Goal: Task Accomplishment & Management: Use online tool/utility

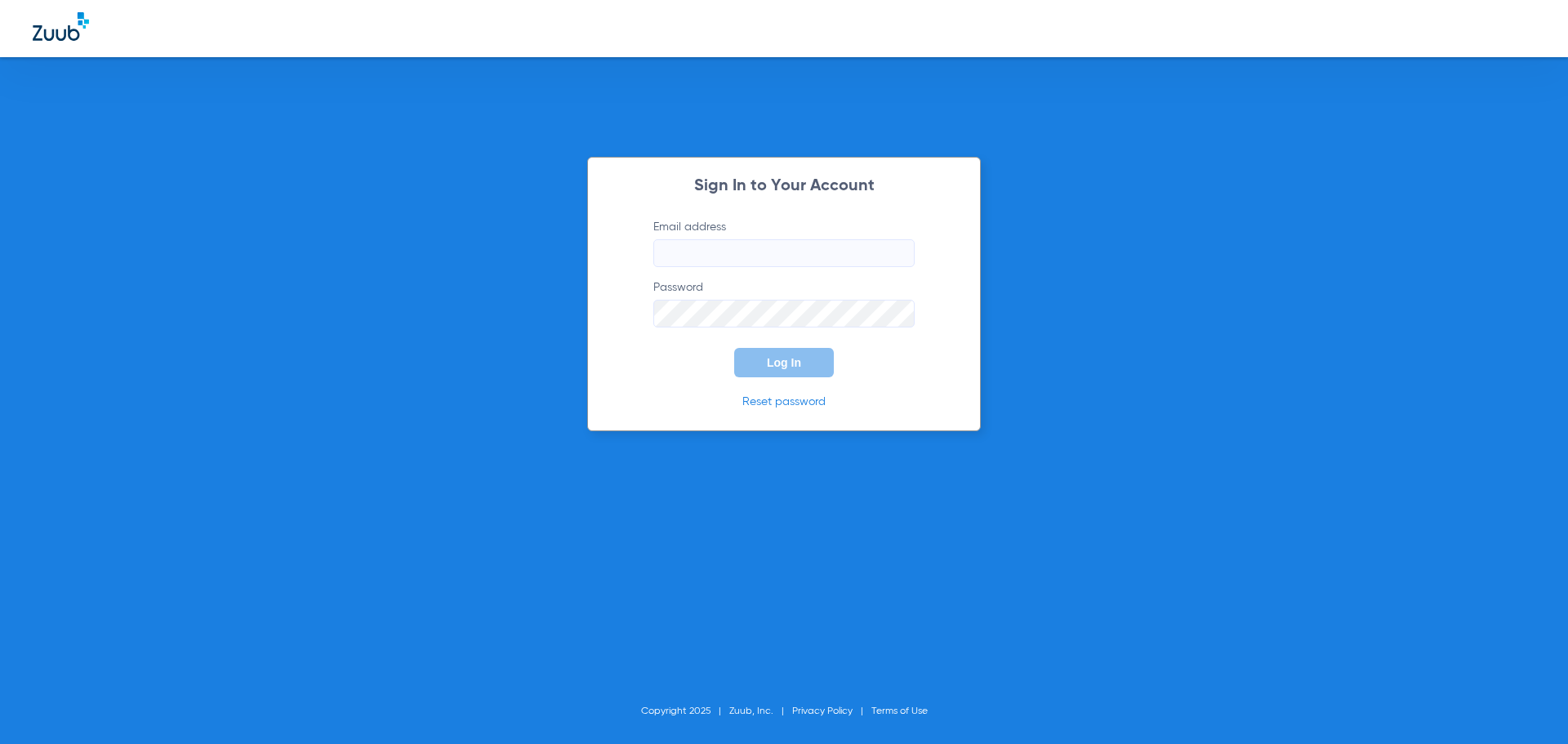
click at [558, 340] on div "Sign In to Your Account Email address Password Log In Reset password Copyright …" at bounding box center [784, 372] width 1568 height 744
type input "serenitydentalspa@sbcglobal.net"
click at [788, 358] on span "Log In" at bounding box center [784, 363] width 35 height 13
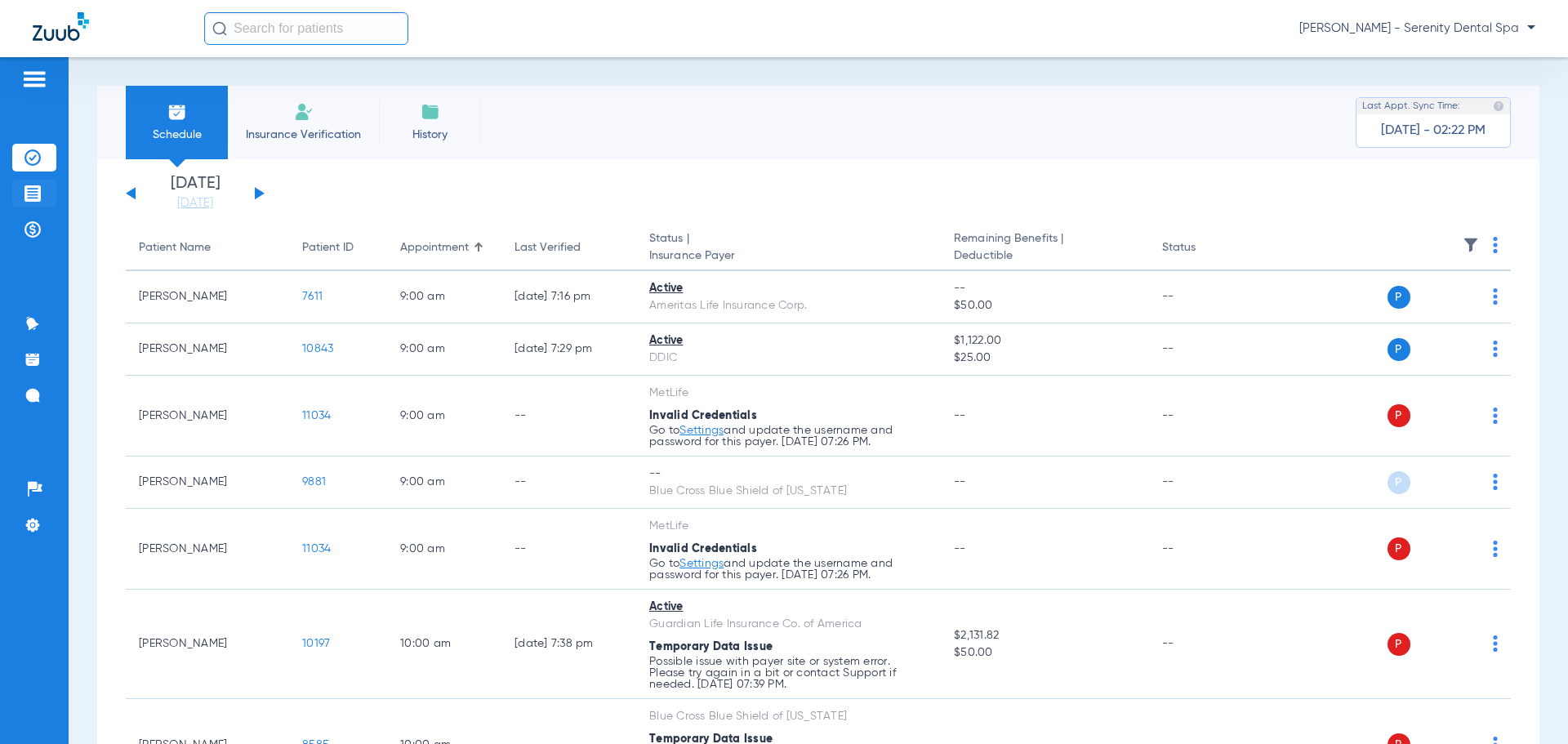
click at [30, 192] on img at bounding box center [32, 193] width 16 height 16
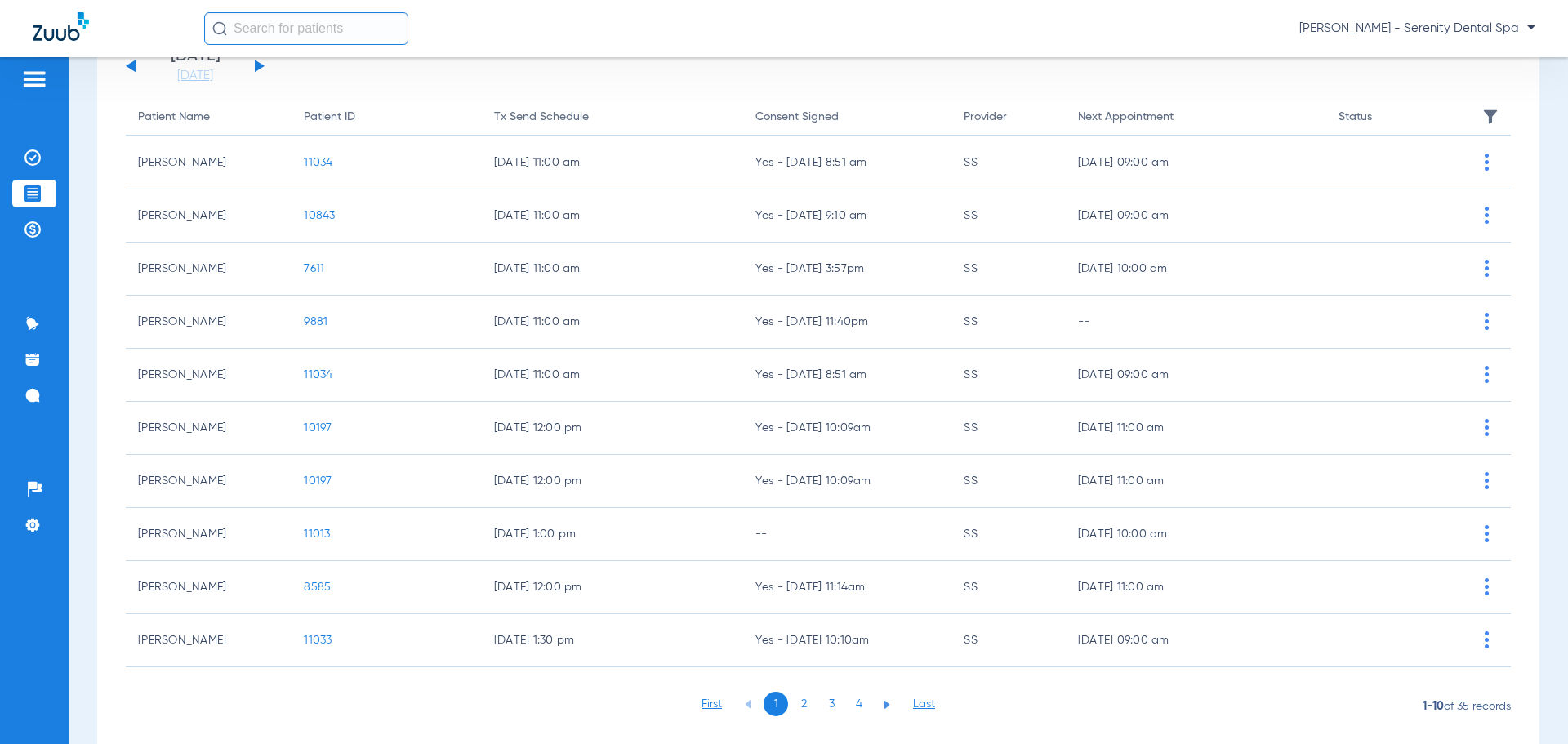
scroll to position [170, 0]
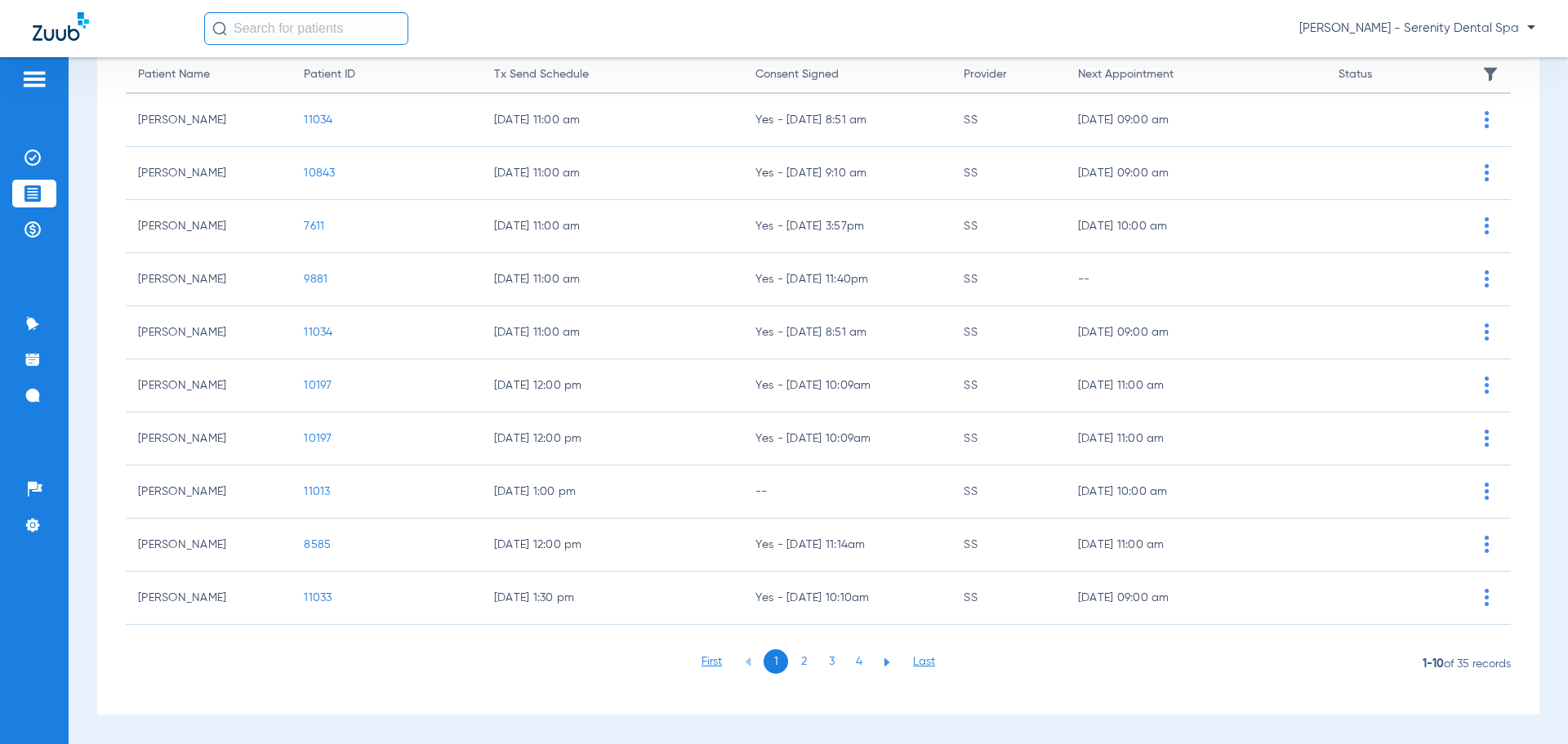
click at [828, 662] on li "3" at bounding box center [830, 661] width 24 height 24
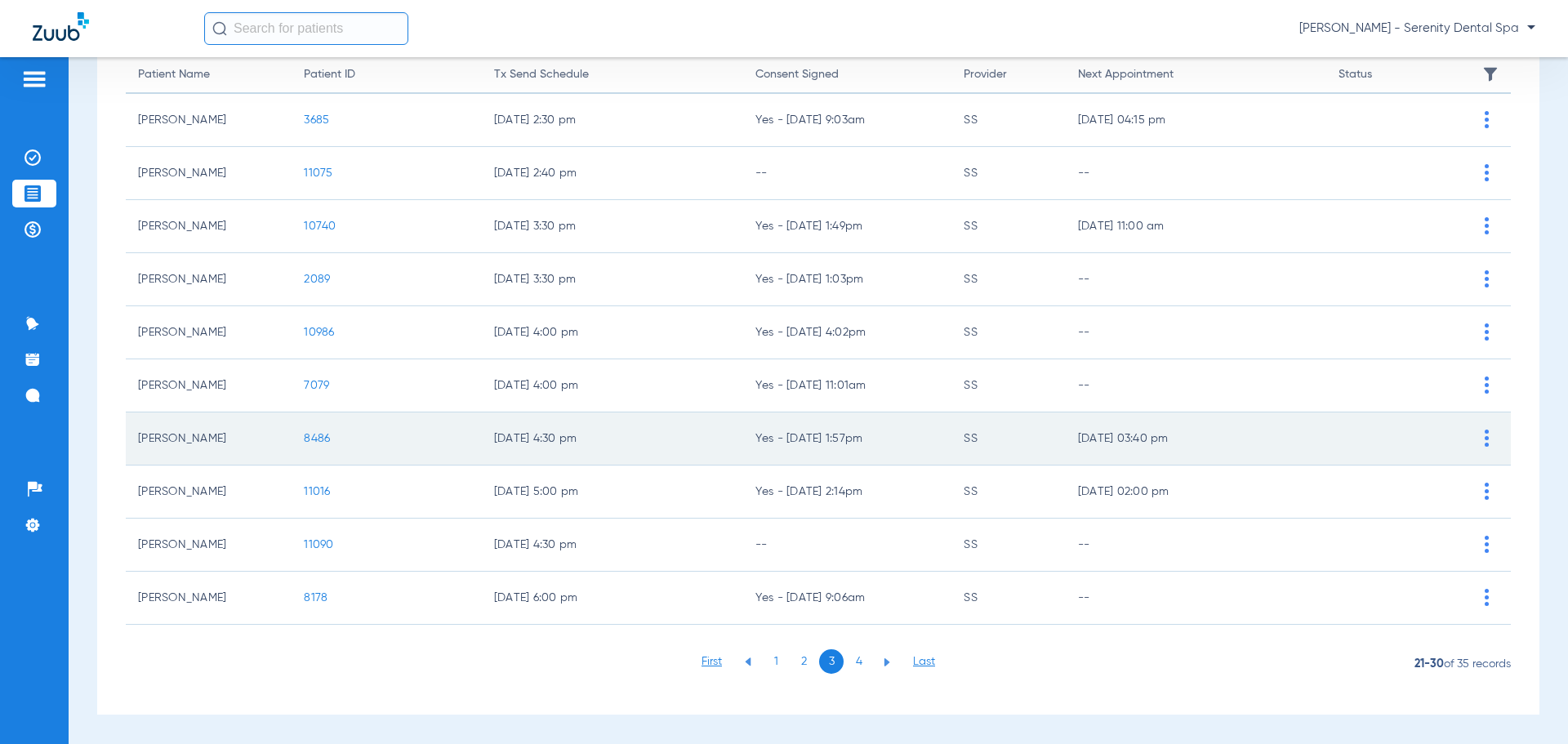
click at [307, 436] on span "8486" at bounding box center [316, 439] width 26 height 12
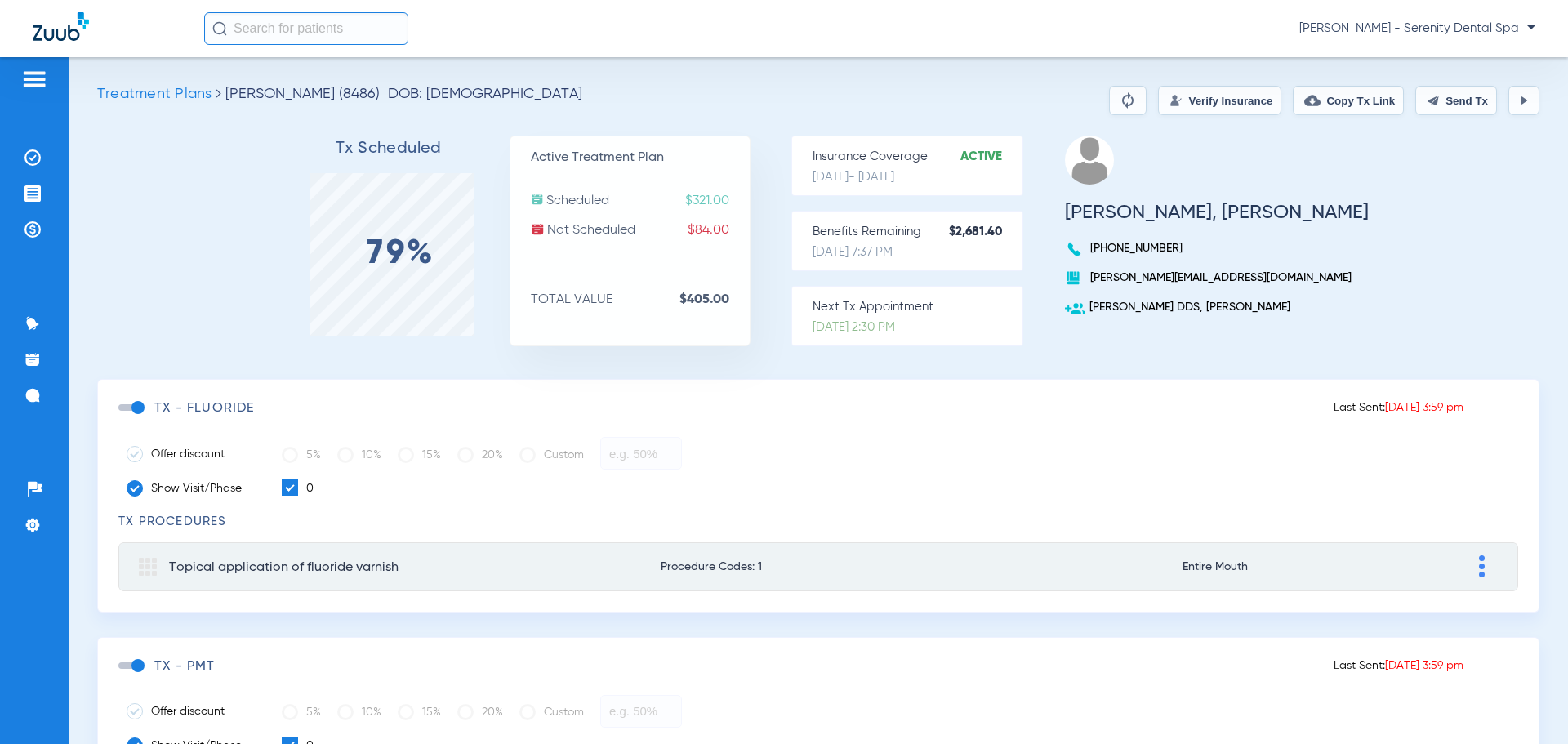
click at [138, 405] on span at bounding box center [130, 407] width 24 height 7
click at [121, 416] on input "checkbox" at bounding box center [121, 416] width 0 height 0
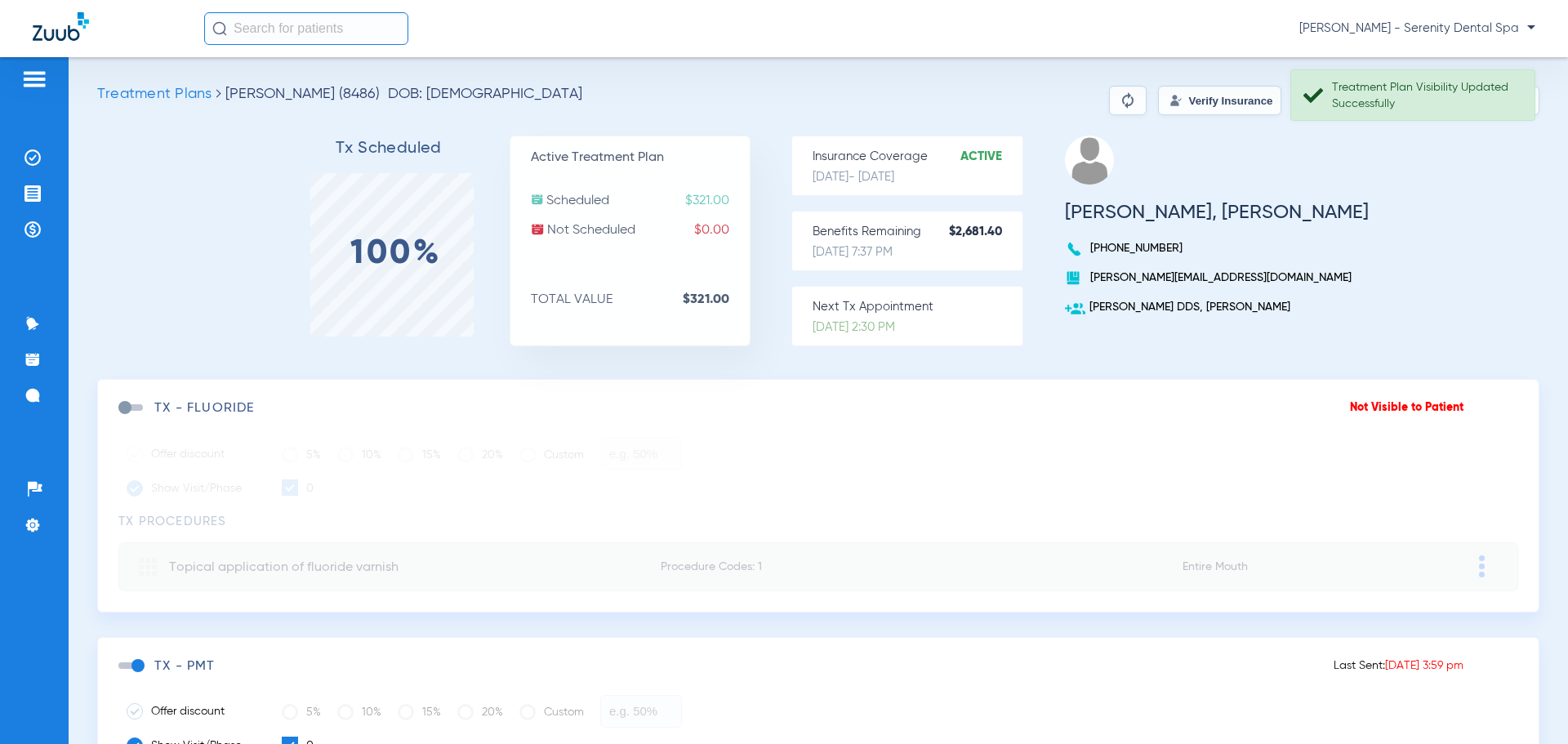
click at [1432, 235] on div "Tx Scheduled 100% Active Treatment Plan Scheduled $321.00 Not Scheduled $0.00 T…" at bounding box center [818, 257] width 1442 height 244
click at [1447, 102] on button "Send Tx" at bounding box center [1455, 100] width 82 height 30
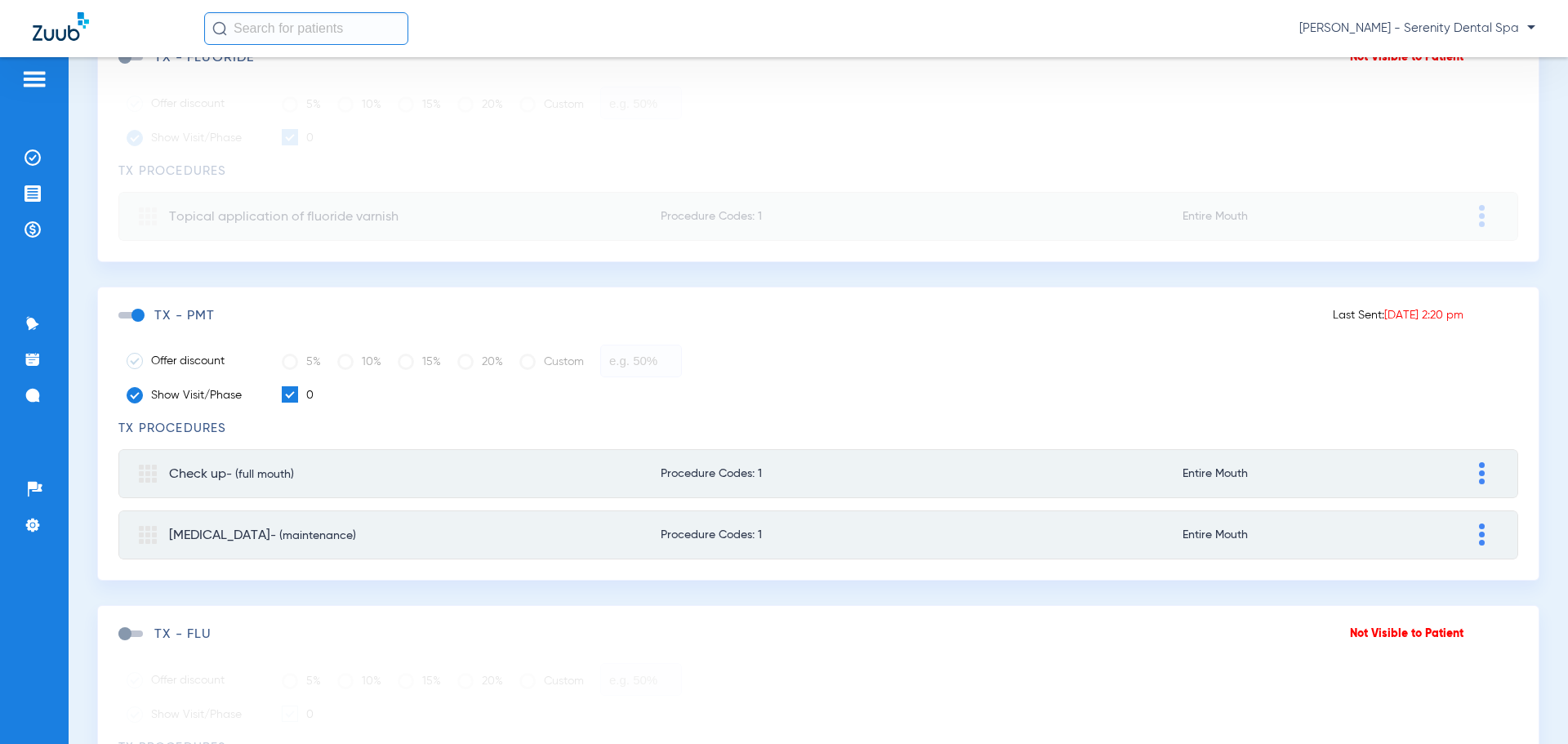
scroll to position [348, 0]
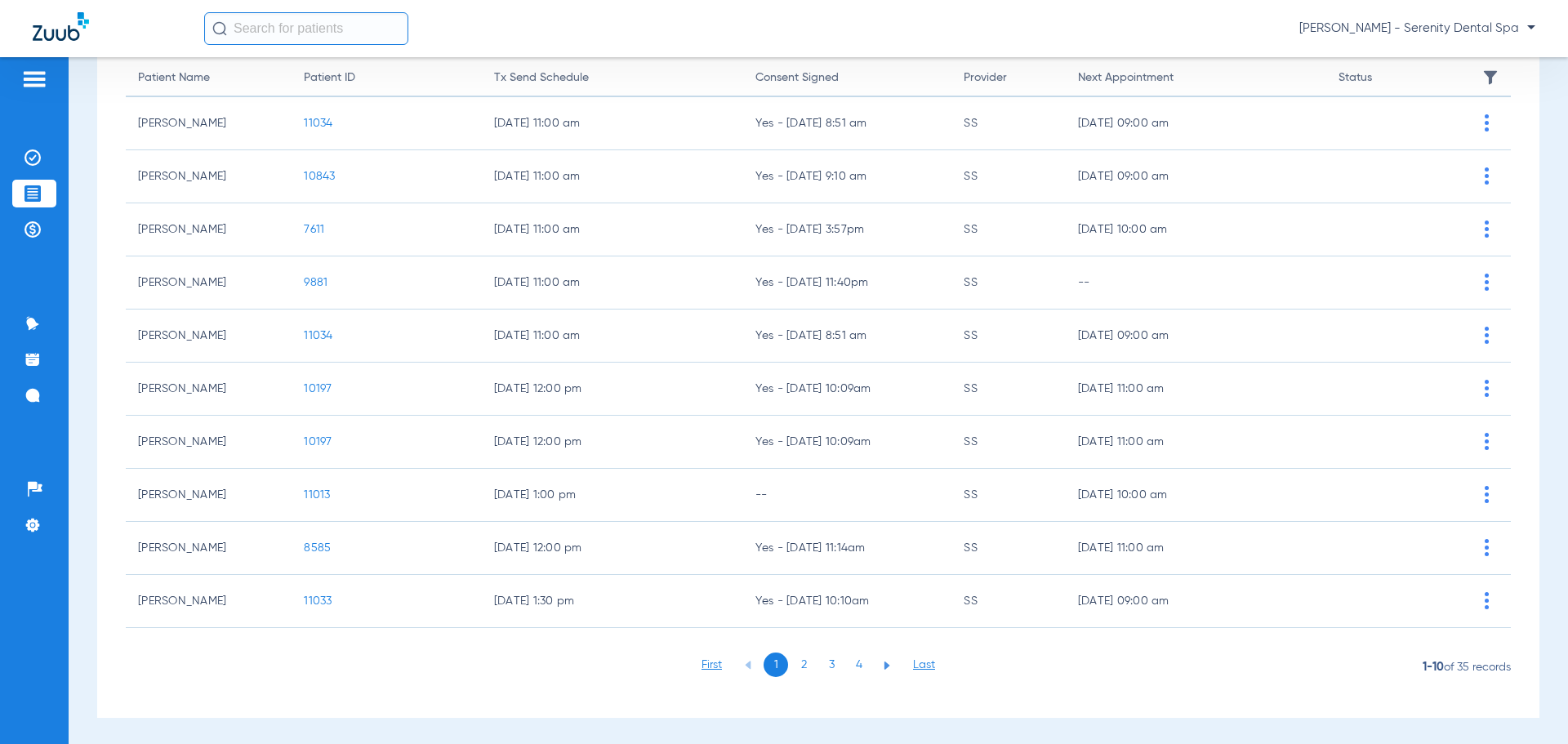
scroll to position [169, 0]
click at [823, 667] on li "3" at bounding box center [830, 662] width 24 height 24
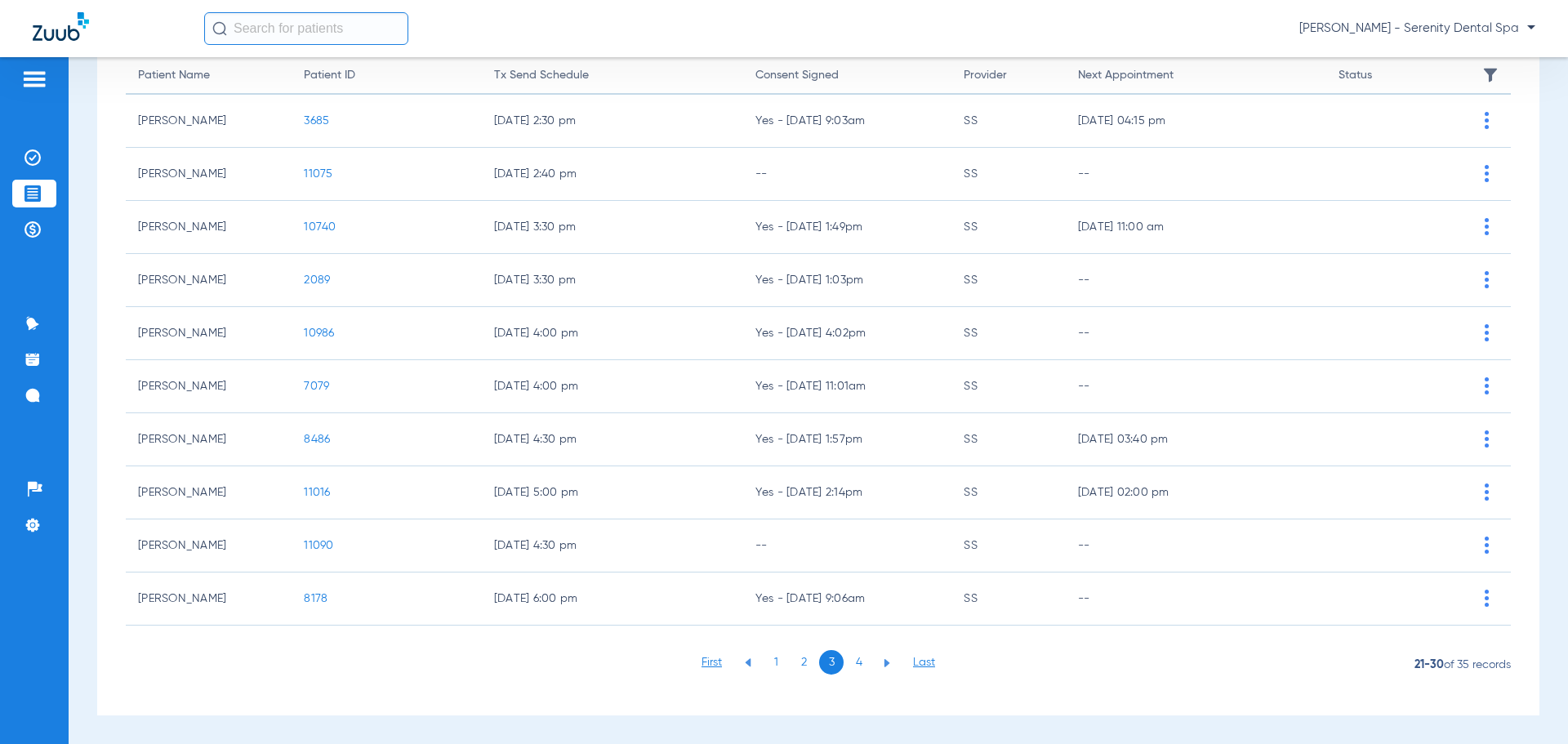
click at [823, 667] on li "3" at bounding box center [830, 662] width 24 height 24
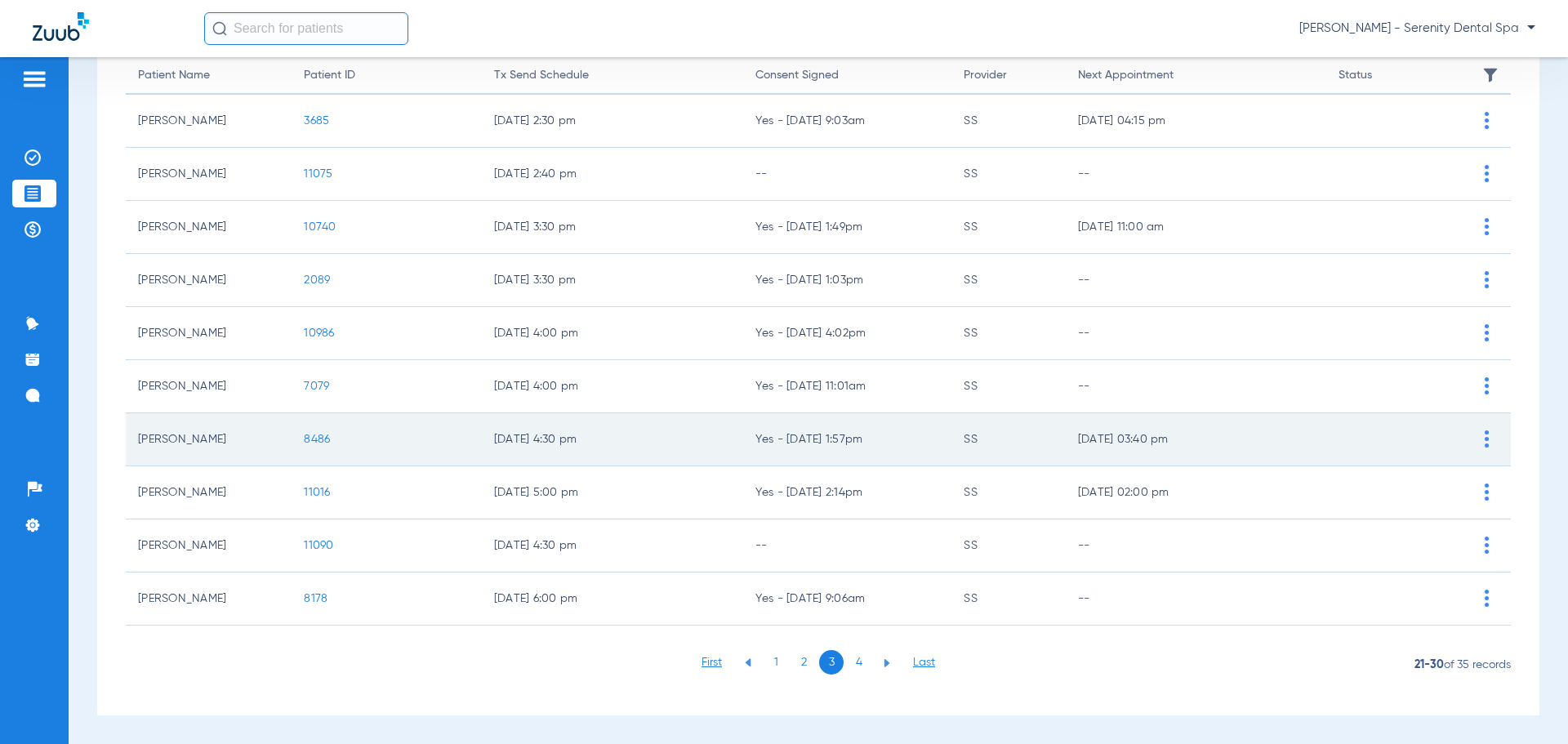
click at [305, 440] on span "8486" at bounding box center [316, 440] width 26 height 12
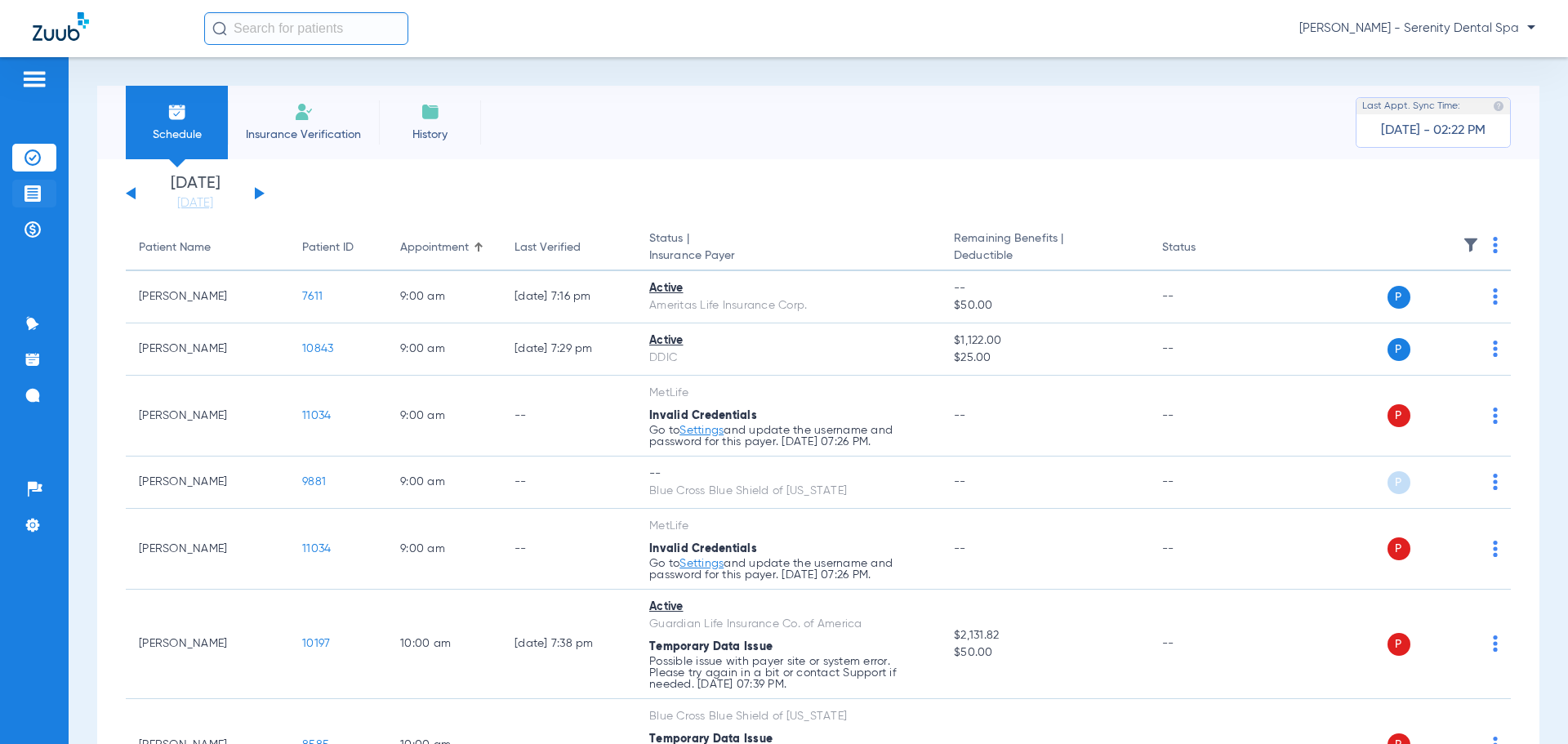
click at [35, 188] on img at bounding box center [32, 193] width 16 height 16
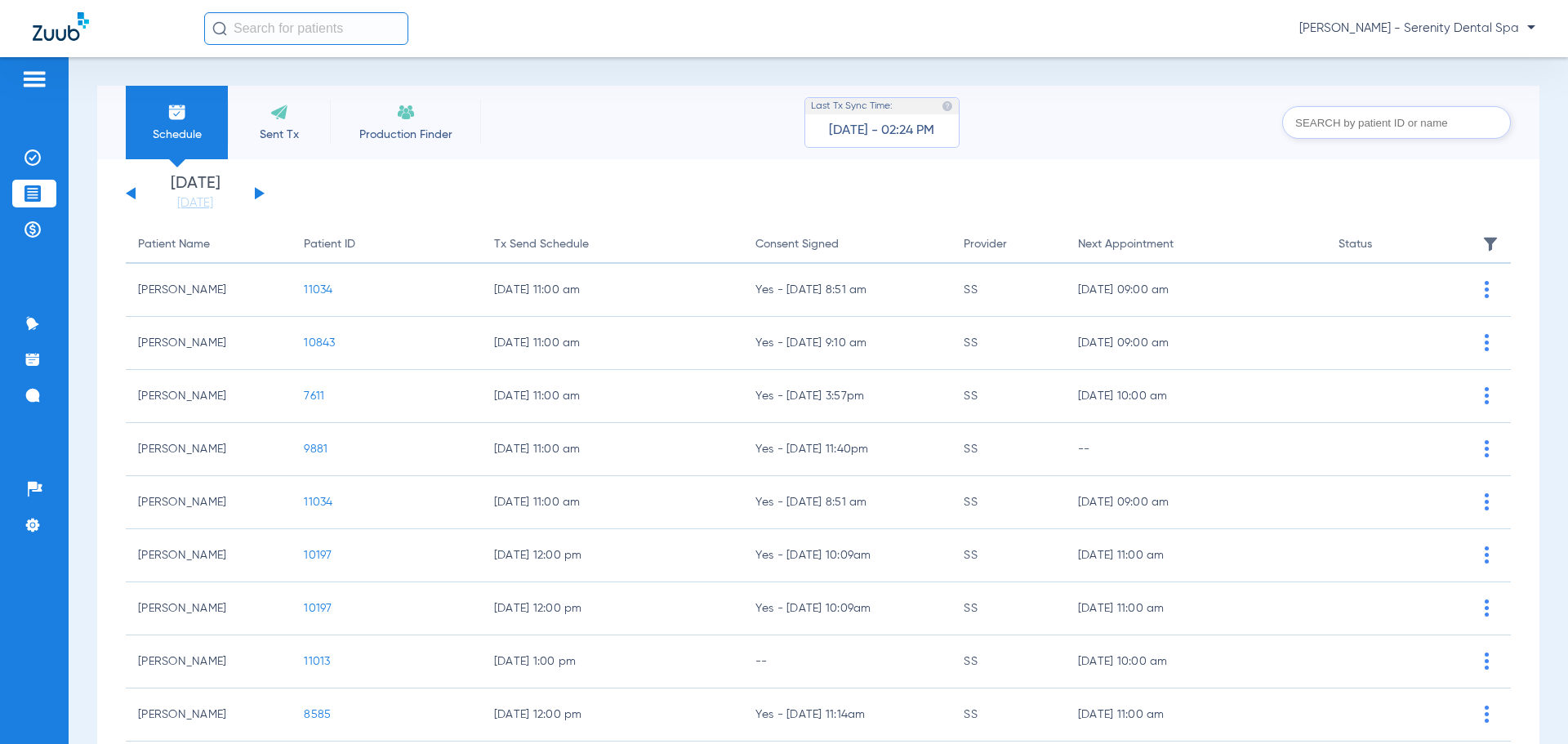
scroll to position [170, 0]
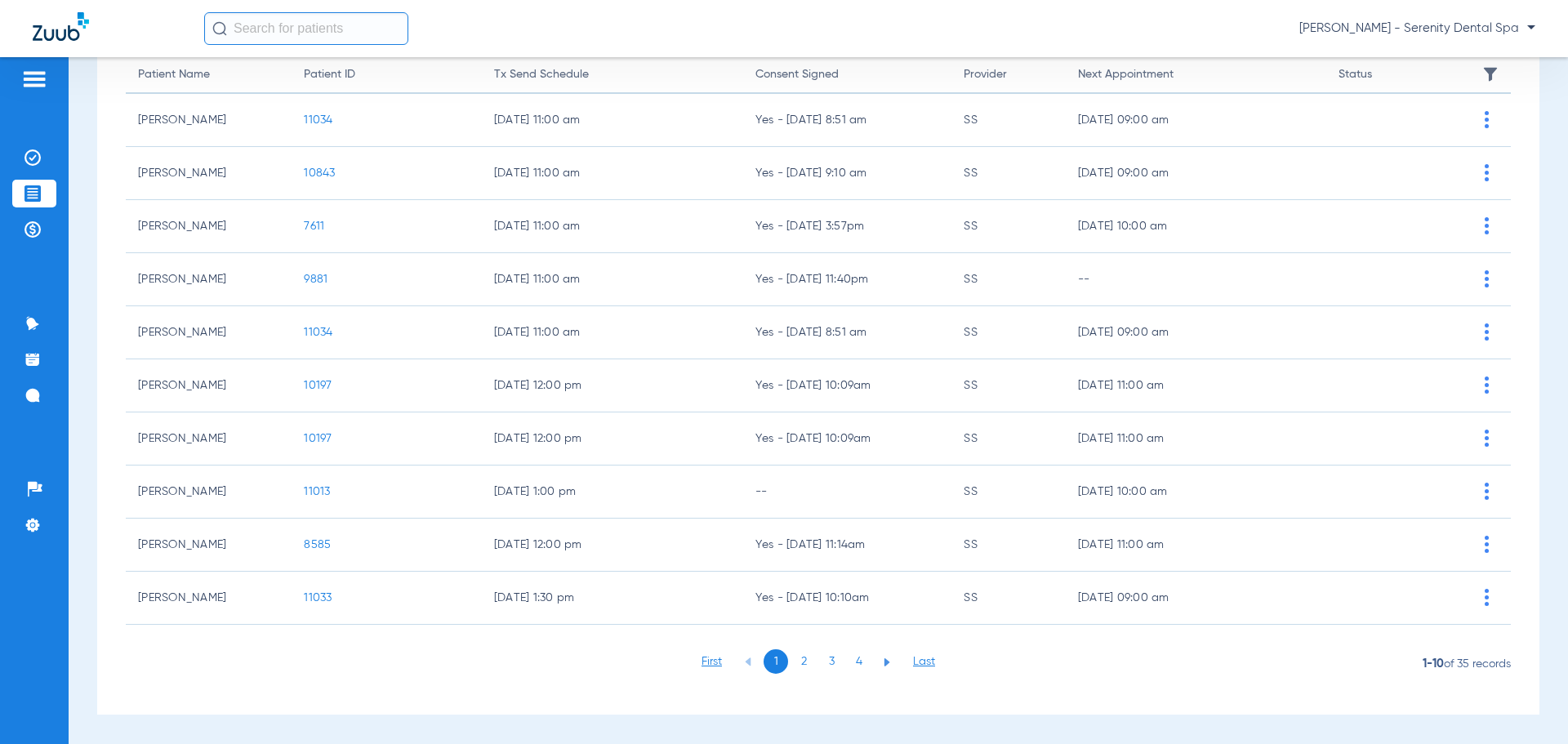
click at [819, 658] on li "3" at bounding box center [830, 661] width 24 height 24
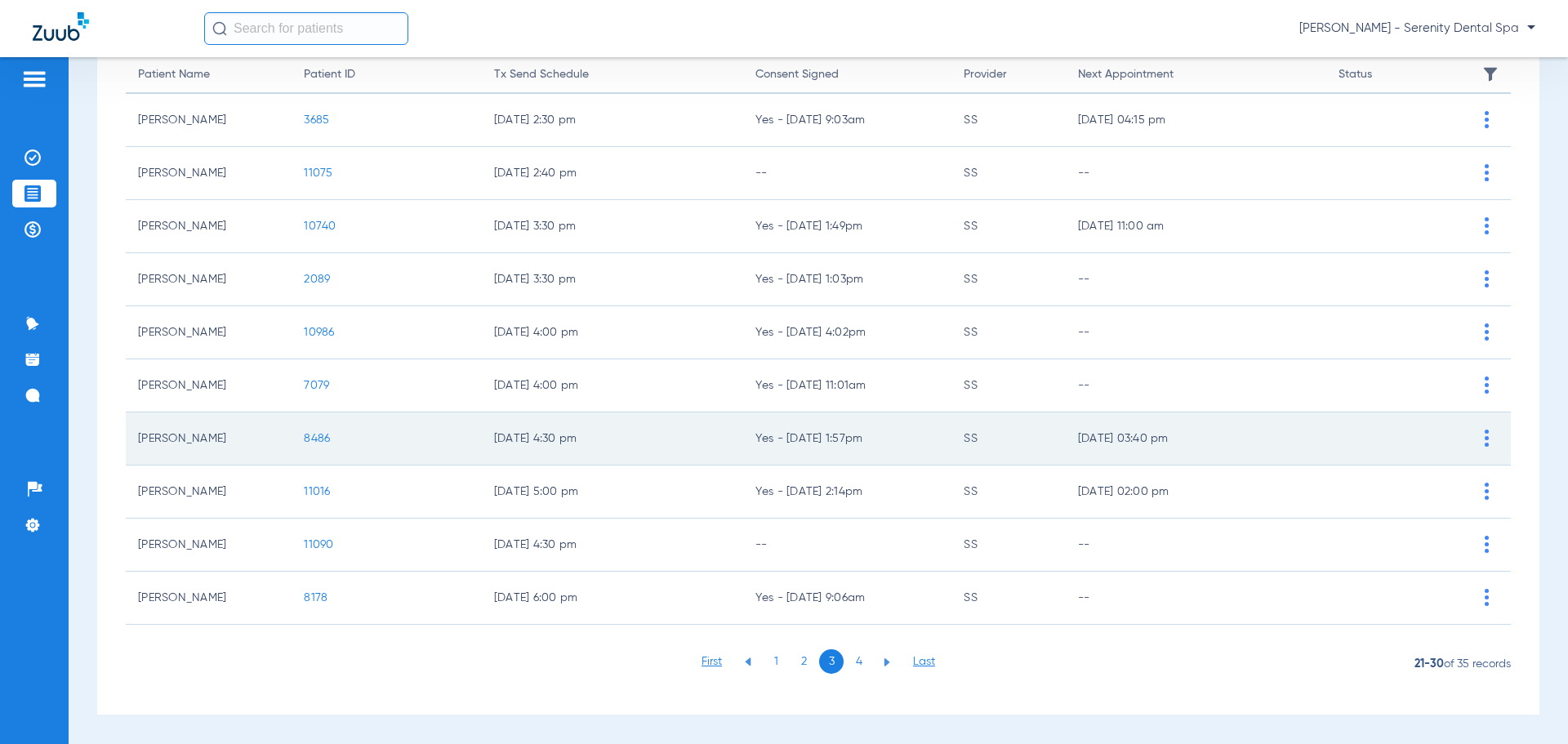
click at [310, 438] on span "8486" at bounding box center [316, 439] width 26 height 12
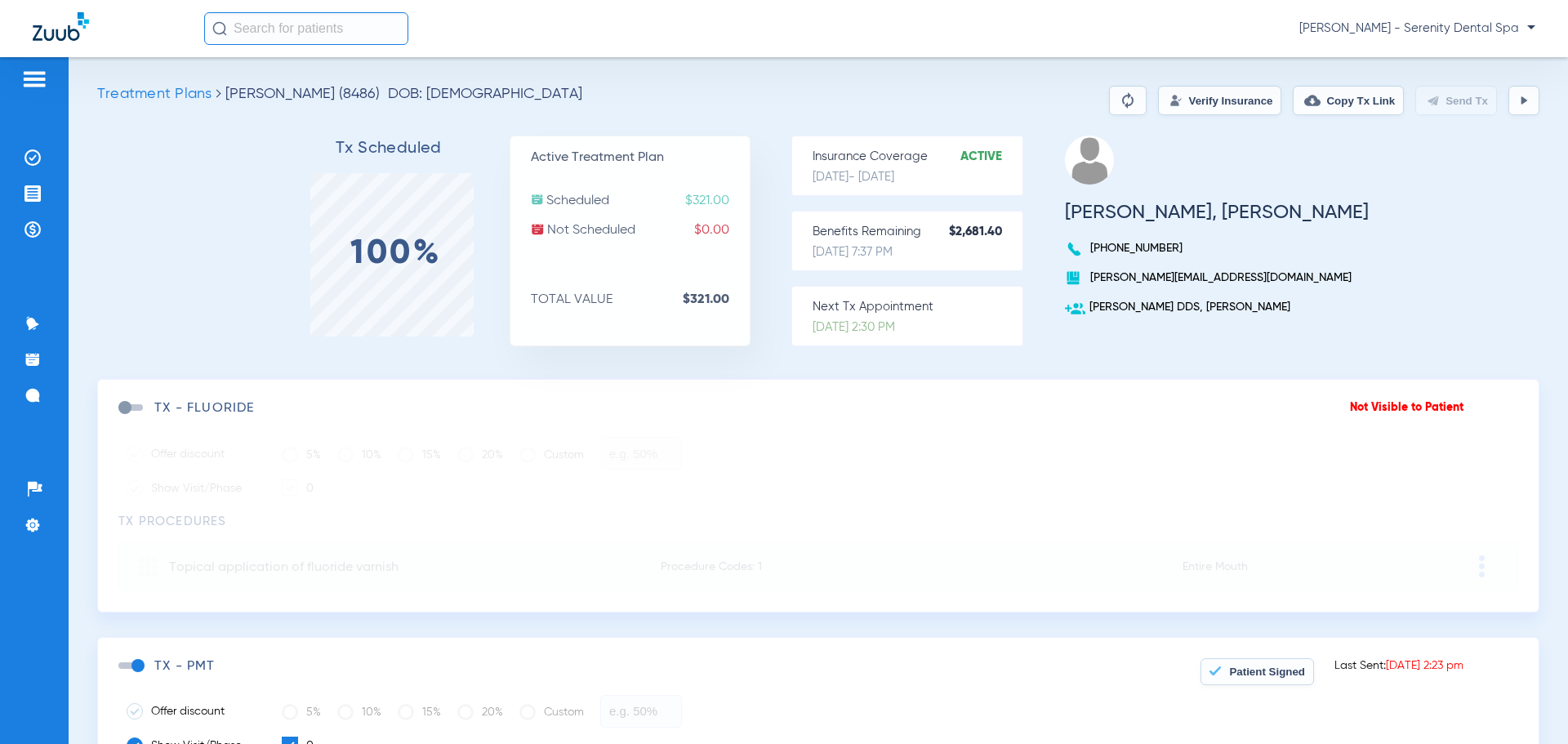
click at [1517, 104] on img at bounding box center [1524, 101] width 13 height 13
